Goal: Download file/media

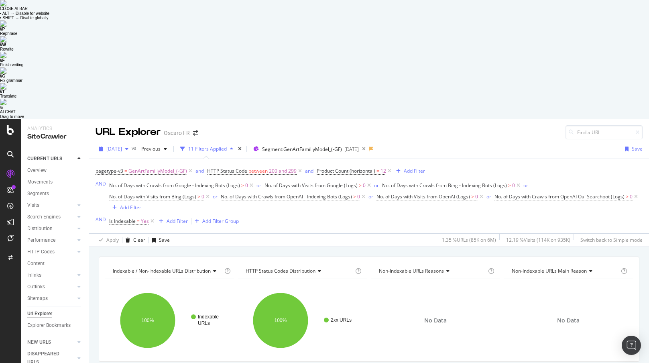
click at [122, 145] on span "[DATE]" at bounding box center [114, 148] width 16 height 7
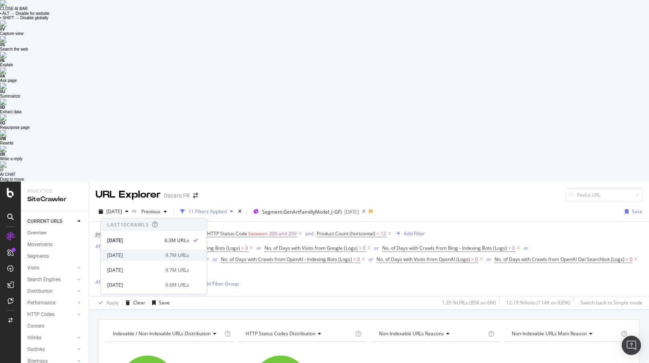
click at [131, 252] on div "[DATE]" at bounding box center [133, 255] width 53 height 7
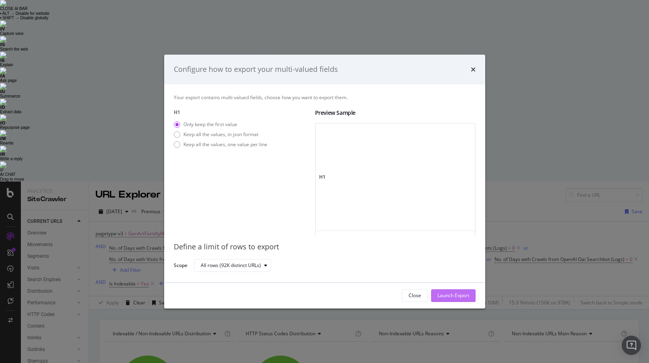
click at [440, 294] on div "Launch Export" at bounding box center [454, 295] width 32 height 7
